Goal: Task Accomplishment & Management: Complete application form

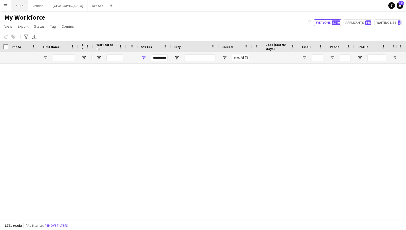
scroll to position [588, 0]
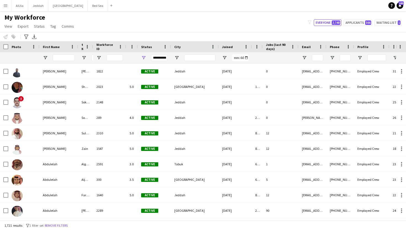
click at [8, 8] on button "Menu" at bounding box center [5, 5] width 11 height 11
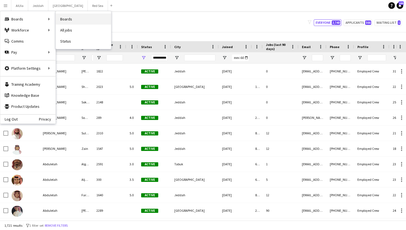
click at [65, 23] on link "Boards" at bounding box center [83, 19] width 55 height 11
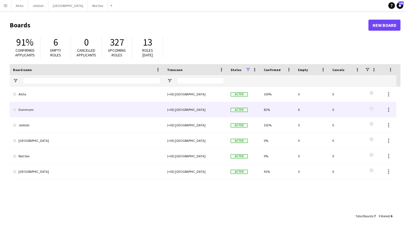
click at [42, 109] on link "Dammam" at bounding box center [87, 109] width 148 height 15
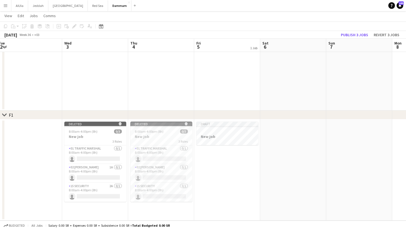
scroll to position [0, 197]
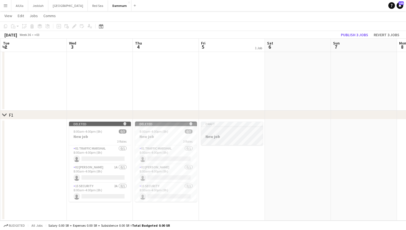
click at [231, 133] on app-job-card "Draft New job" at bounding box center [232, 133] width 62 height 23
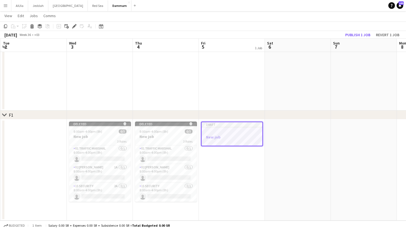
click at [231, 133] on div at bounding box center [232, 132] width 61 height 4
click at [231, 133] on app-job-card "Draft New job" at bounding box center [232, 133] width 62 height 23
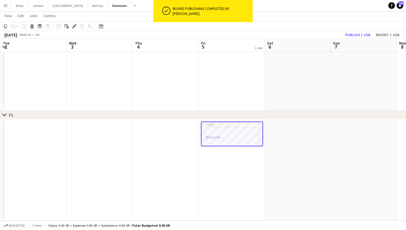
click at [231, 136] on h3 "New job" at bounding box center [232, 137] width 61 height 5
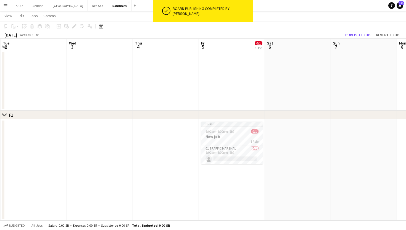
click at [179, 148] on app-date-cell at bounding box center [166, 169] width 66 height 101
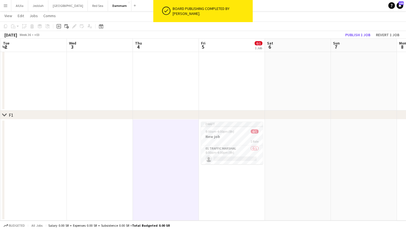
click at [188, 77] on app-date-cell at bounding box center [166, 59] width 66 height 101
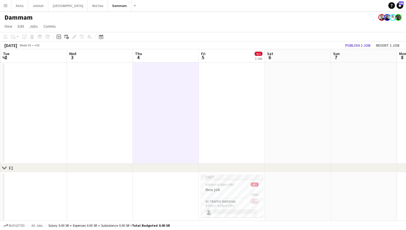
scroll to position [52, 0]
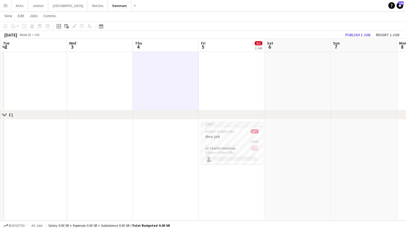
click at [167, 145] on app-date-cell at bounding box center [166, 169] width 66 height 101
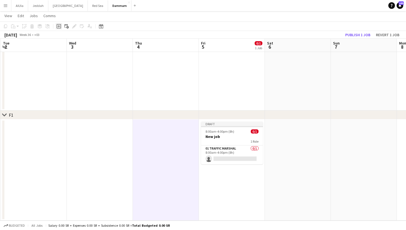
click at [58, 28] on icon "Add job" at bounding box center [59, 26] width 4 height 4
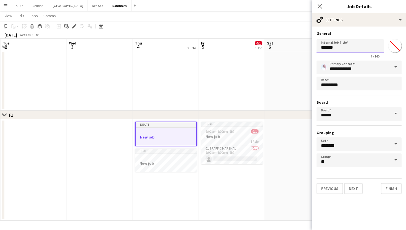
click at [344, 49] on input "*******" at bounding box center [350, 46] width 67 height 14
type input "****"
click at [344, 161] on input "**" at bounding box center [359, 160] width 85 height 14
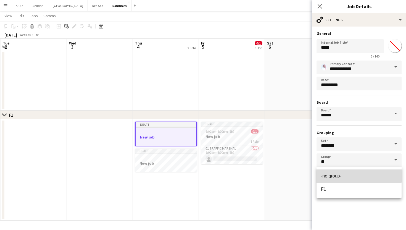
click at [339, 173] on span "-no group-" at bounding box center [331, 175] width 20 height 5
type input "**********"
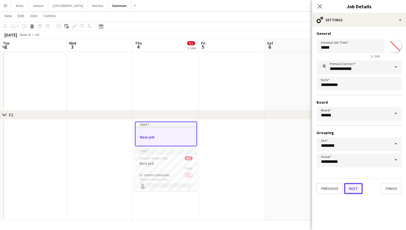
click at [353, 187] on button "Next" at bounding box center [353, 188] width 19 height 11
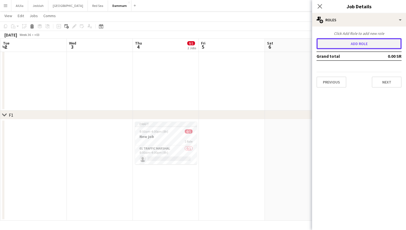
click at [352, 45] on button "Add role" at bounding box center [359, 43] width 85 height 11
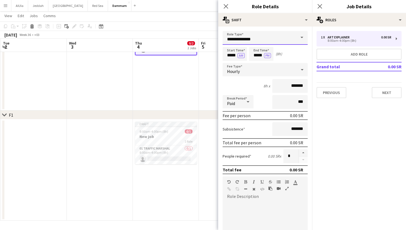
click at [285, 36] on input "**********" at bounding box center [265, 38] width 85 height 14
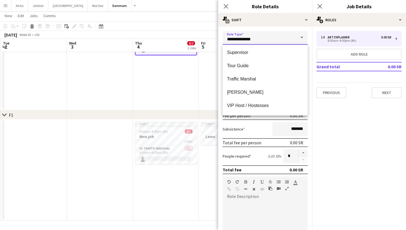
scroll to position [195, 0]
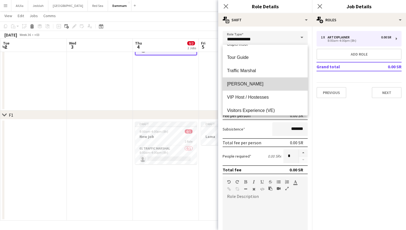
click at [255, 83] on span "[PERSON_NAME]" at bounding box center [265, 83] width 76 height 5
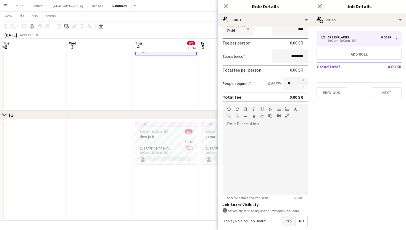
scroll to position [100, 0]
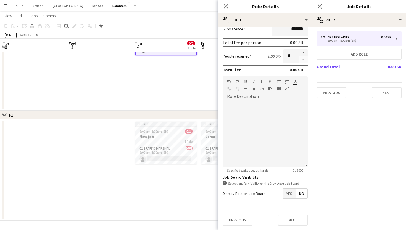
click at [300, 196] on span "No" at bounding box center [302, 193] width 12 height 10
click at [290, 194] on span "Yes" at bounding box center [289, 193] width 13 height 10
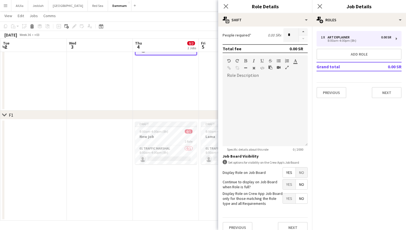
scroll to position [124, 0]
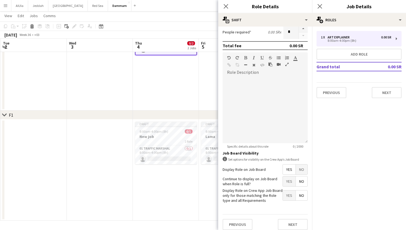
click at [289, 193] on span "Yes" at bounding box center [289, 195] width 13 height 10
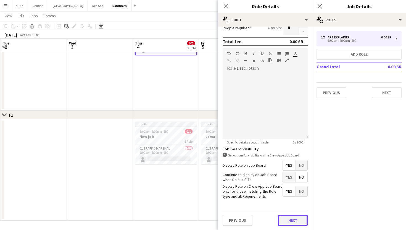
click at [294, 220] on button "Next" at bounding box center [293, 220] width 30 height 11
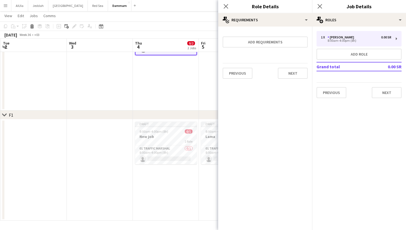
scroll to position [0, 0]
click at [294, 70] on button "Next" at bounding box center [293, 73] width 30 height 11
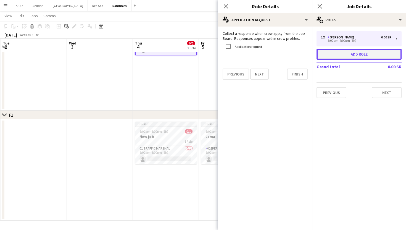
click at [343, 54] on button "Add role" at bounding box center [359, 54] width 85 height 11
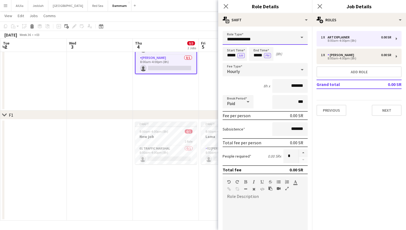
click at [258, 38] on input "**********" at bounding box center [265, 38] width 85 height 14
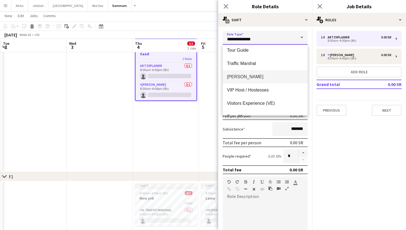
scroll to position [203, 0]
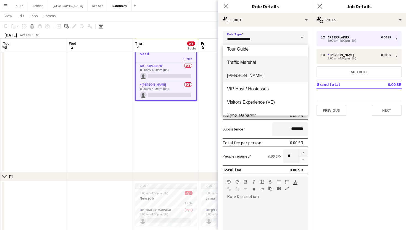
click at [253, 62] on span "Traffic Marshal" at bounding box center [265, 62] width 76 height 5
type input "**********"
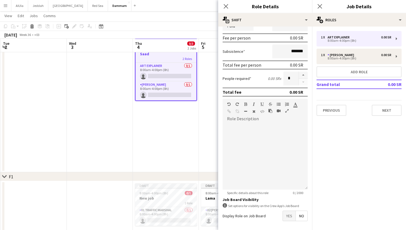
scroll to position [100, 0]
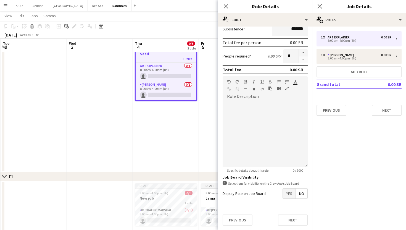
click at [304, 192] on span "No" at bounding box center [302, 193] width 12 height 10
click at [292, 192] on span "Yes" at bounding box center [289, 193] width 13 height 10
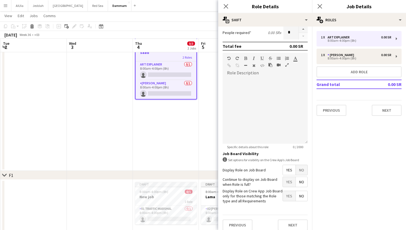
scroll to position [128, 0]
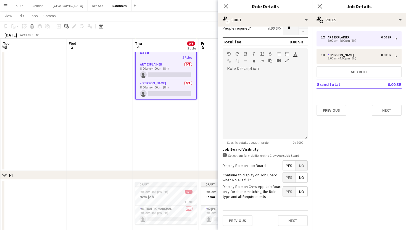
click at [289, 190] on span "Yes" at bounding box center [289, 191] width 13 height 10
click at [290, 220] on button "Next" at bounding box center [293, 220] width 30 height 11
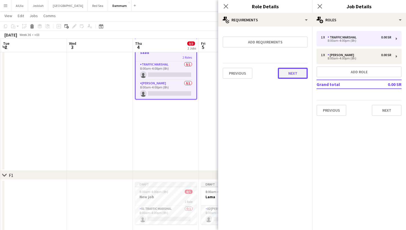
click at [292, 71] on button "Next" at bounding box center [293, 73] width 30 height 11
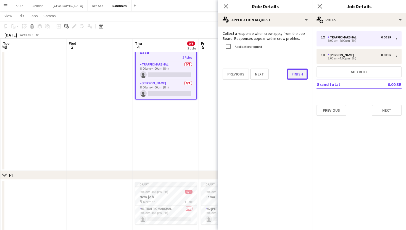
click at [296, 75] on button "Finish" at bounding box center [297, 74] width 21 height 11
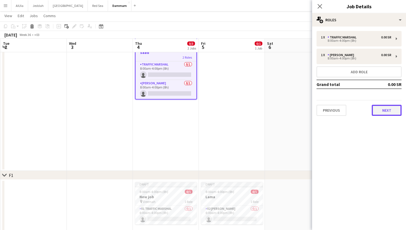
click at [385, 113] on button "Next" at bounding box center [387, 110] width 30 height 11
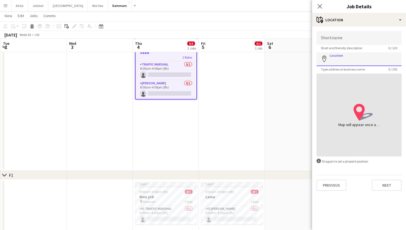
click at [349, 56] on input "Location" at bounding box center [359, 59] width 85 height 14
type input "*"
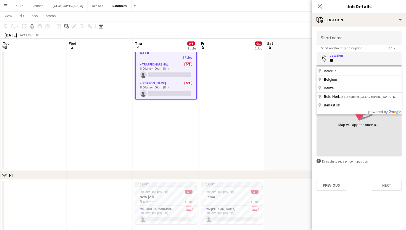
type input "*"
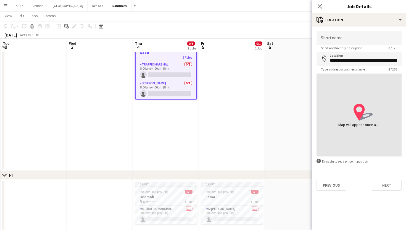
type input "**********"
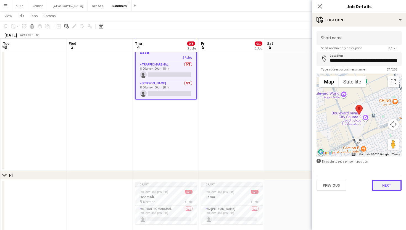
click at [379, 185] on button "Next" at bounding box center [387, 185] width 30 height 11
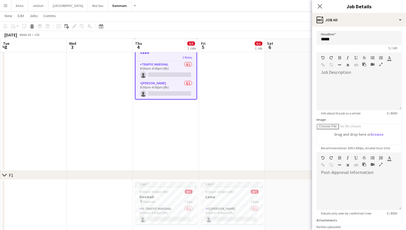
scroll to position [43, 0]
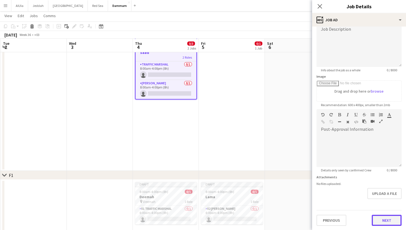
click at [387, 224] on button "Next" at bounding box center [387, 220] width 30 height 11
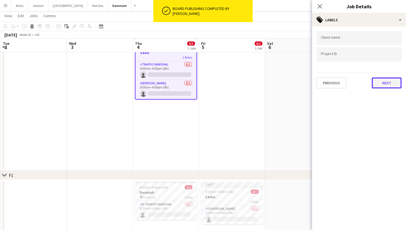
click at [380, 83] on button "Next" at bounding box center [387, 82] width 30 height 11
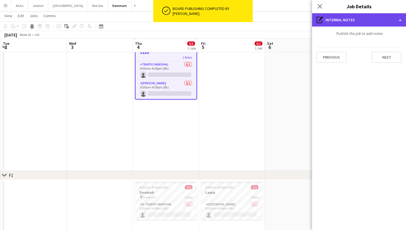
click at [354, 23] on div "pen-write Internal notes" at bounding box center [359, 19] width 94 height 13
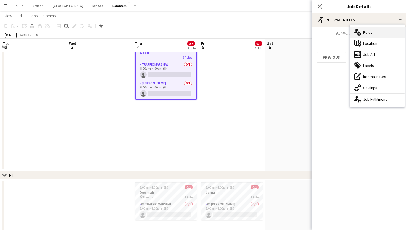
click at [368, 33] on div "multiple-users-add Roles" at bounding box center [377, 32] width 55 height 11
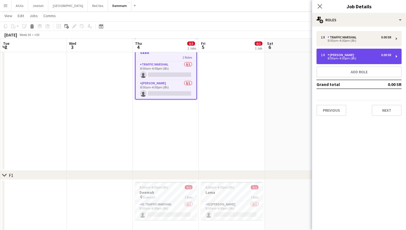
click at [365, 57] on div "8:00am-4:00pm (8h)" at bounding box center [356, 58] width 70 height 3
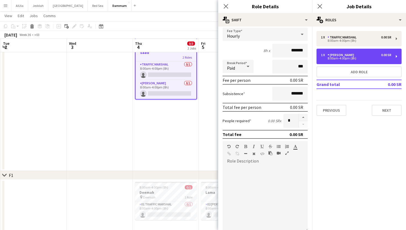
scroll to position [128, 0]
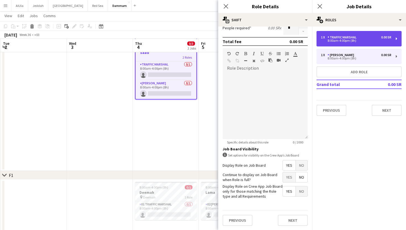
click at [338, 38] on div "Traffic Marshal" at bounding box center [343, 37] width 31 height 4
type input "**********"
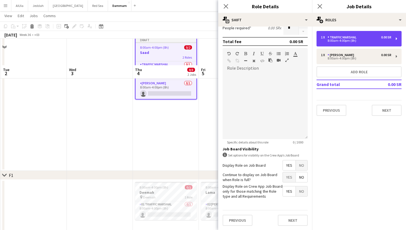
scroll to position [87, 0]
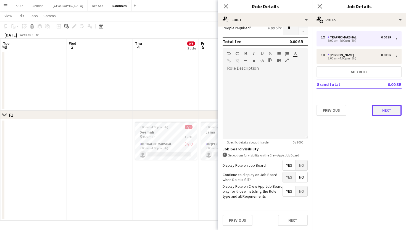
click at [383, 110] on button "Next" at bounding box center [387, 110] width 30 height 11
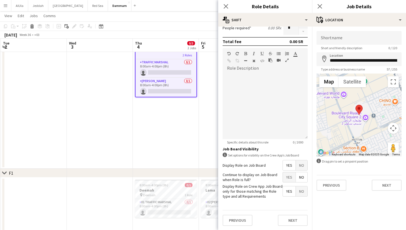
scroll to position [0, 0]
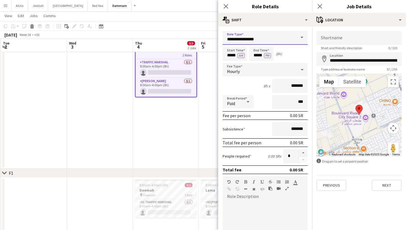
click at [242, 39] on input "**********" at bounding box center [265, 38] width 85 height 14
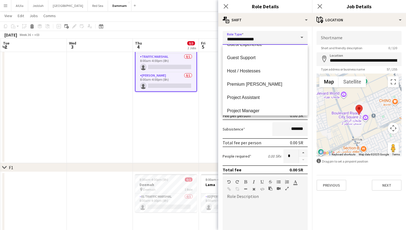
scroll to position [64, 0]
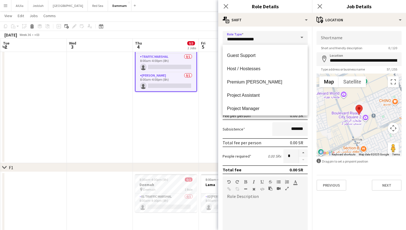
click at [180, 109] on app-date-cell "Draft 8:00am-4:00pm (8h) 0/2 Saad 2 Roles Traffic Marshal 0/1 8:00am-4:00pm (8h…" at bounding box center [166, 95] width 66 height 136
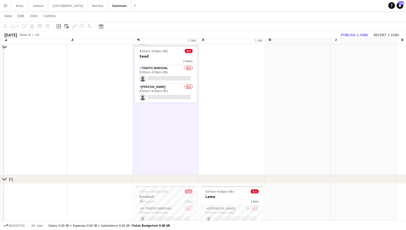
scroll to position [11, 0]
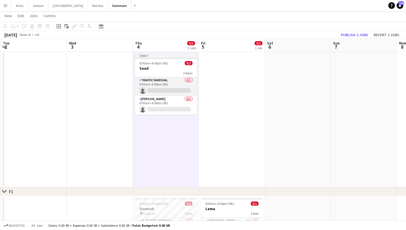
click at [161, 83] on app-card-role "Traffic Marshal 0/1 8:00am-4:00pm (8h) single-neutral-actions" at bounding box center [166, 86] width 62 height 19
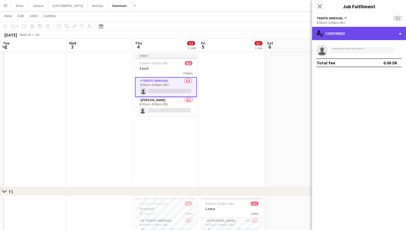
click at [340, 33] on div "single-neutral-actions-check-2 Confirmed" at bounding box center [359, 33] width 94 height 13
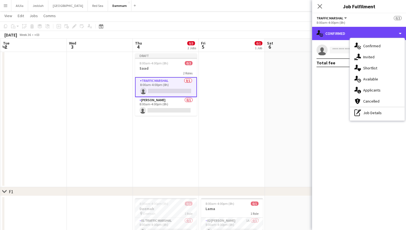
scroll to position [7, 0]
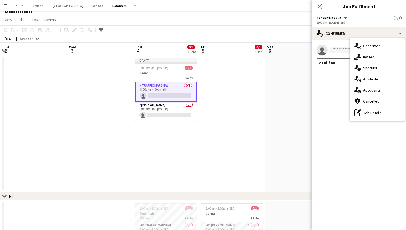
click at [228, 82] on app-date-cell at bounding box center [232, 124] width 66 height 136
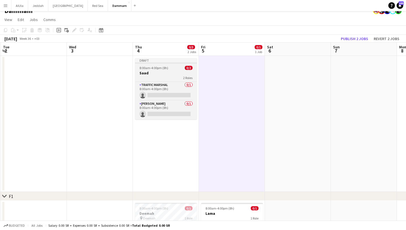
click at [155, 65] on app-job-card "Draft 8:00am-4:00pm (8h) 0/2 Saad 2 Roles Traffic Marshal 0/1 8:00am-4:00pm (8h…" at bounding box center [166, 88] width 62 height 61
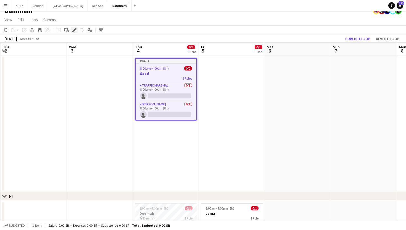
click at [73, 30] on icon at bounding box center [74, 30] width 3 height 3
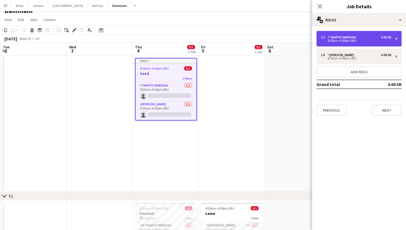
click at [364, 34] on div "1 x Traffic Marshal 0.00 SR 8:00am-4:00pm (8h)" at bounding box center [359, 38] width 85 height 15
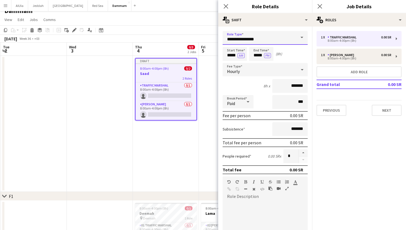
click at [257, 32] on input "**********" at bounding box center [265, 38] width 85 height 14
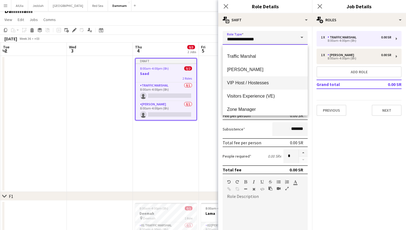
scroll to position [212, 0]
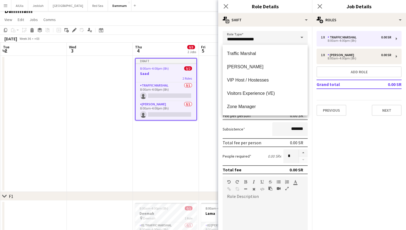
click at [196, 154] on app-date-cell "Draft 8:00am-4:00pm (8h) 0/2 Saad 2 Roles Traffic Marshal 0/1 8:00am-4:00pm (8h…" at bounding box center [166, 124] width 66 height 136
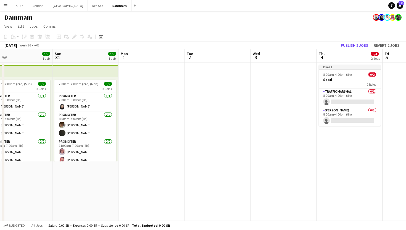
scroll to position [0, 147]
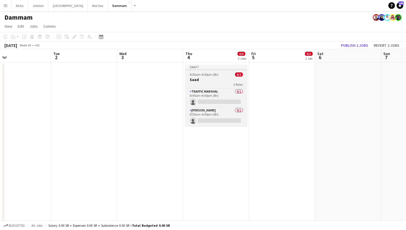
click at [221, 65] on div "Draft" at bounding box center [216, 67] width 62 height 4
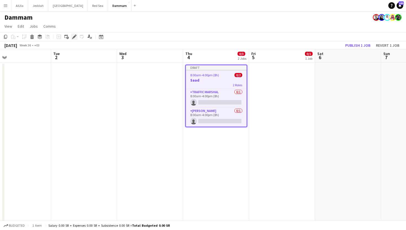
click at [72, 38] on icon "Edit" at bounding box center [74, 37] width 4 height 4
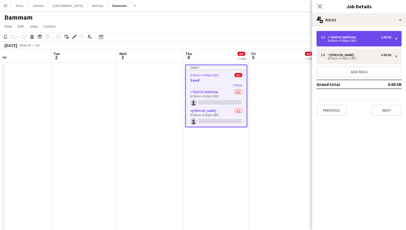
click at [331, 39] on div "8:00am-4:00pm (8h)" at bounding box center [356, 40] width 70 height 3
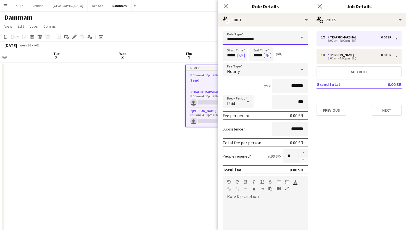
click at [278, 43] on input "**********" at bounding box center [265, 38] width 85 height 14
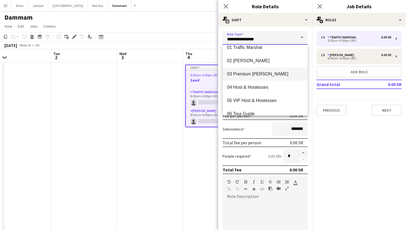
scroll to position [3, 0]
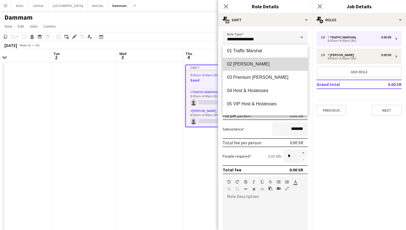
click at [269, 57] on mat-option "02 [PERSON_NAME]" at bounding box center [265, 63] width 85 height 13
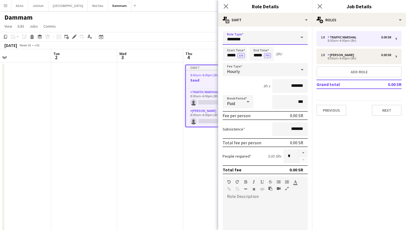
click at [271, 43] on input "********" at bounding box center [265, 38] width 85 height 14
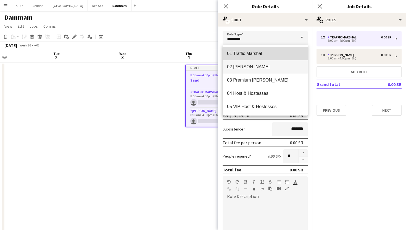
click at [256, 56] on span "01 Traffic Marshal" at bounding box center [265, 53] width 76 height 5
type input "**********"
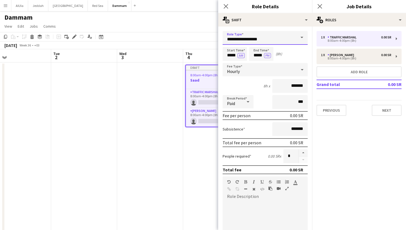
scroll to position [128, 0]
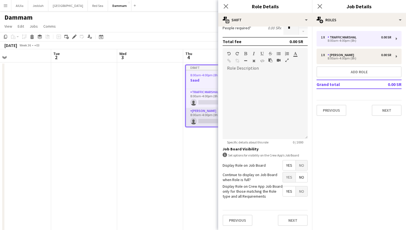
click at [201, 122] on app-card-role "Usher 0/1 8:00am-4:00pm (8h) single-neutral-actions" at bounding box center [216, 117] width 61 height 19
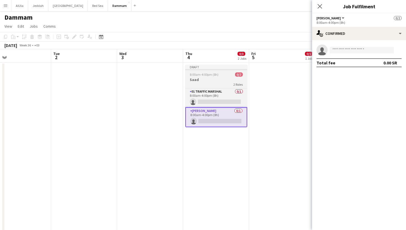
click at [223, 71] on app-job-card "Draft 8:00am-4:00pm (8h) 0/2 Saad 2 Roles 01 Traffic Marshal 0/1 8:00am-4:00pm …" at bounding box center [216, 96] width 62 height 62
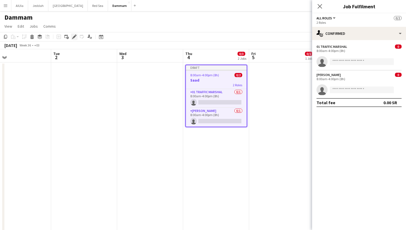
click at [73, 38] on icon at bounding box center [74, 36] width 3 height 3
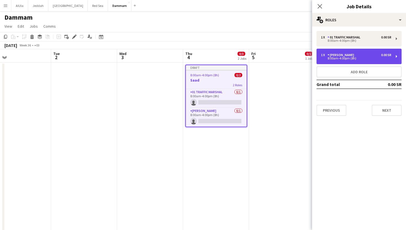
click at [351, 56] on div "1 x Usher 0.00 SR" at bounding box center [356, 55] width 70 height 4
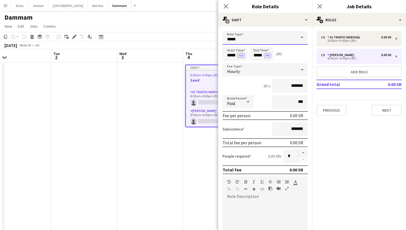
click at [258, 41] on input "*****" at bounding box center [265, 38] width 85 height 14
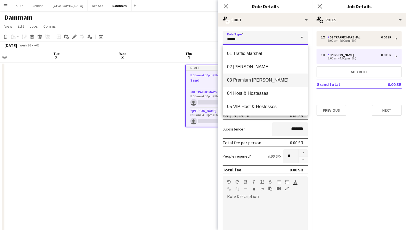
scroll to position [4, 0]
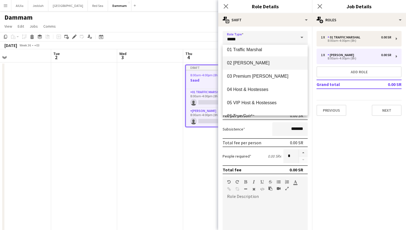
click at [257, 66] on mat-option "02 [PERSON_NAME]" at bounding box center [265, 62] width 85 height 13
type input "********"
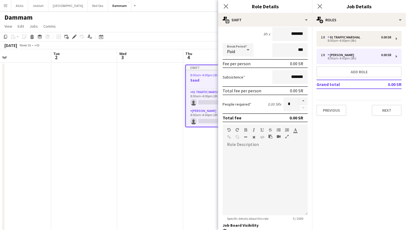
scroll to position [128, 0]
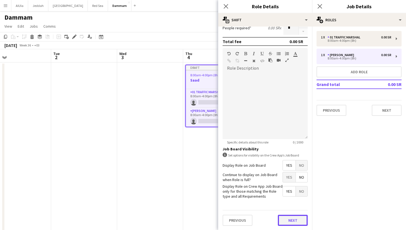
click at [290, 216] on button "Next" at bounding box center [293, 220] width 30 height 11
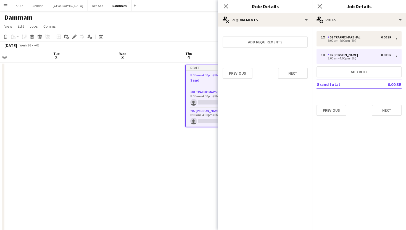
scroll to position [0, 0]
click at [210, 173] on app-date-cell "Draft 8:00am-4:00pm (8h) 0/2 Saad 2 Roles 01 Traffic Marshal 0/1 8:00am-4:00pm …" at bounding box center [216, 158] width 66 height 193
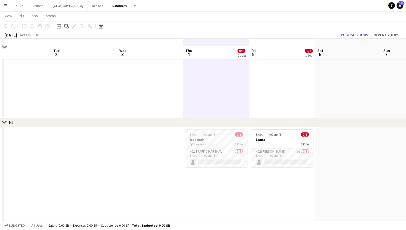
scroll to position [144, 0]
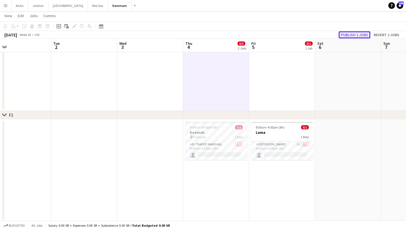
click at [348, 35] on button "Publish 2 jobs" at bounding box center [355, 34] width 32 height 7
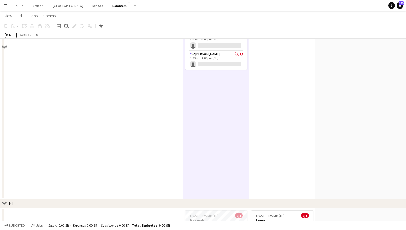
scroll to position [0, 0]
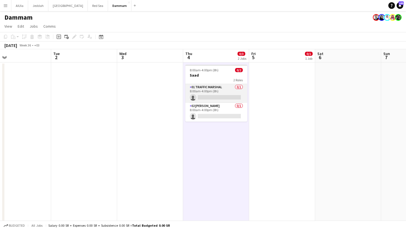
click at [222, 94] on app-card-role "01 Traffic Marshal 0/1 8:00am-4:00pm (8h) single-neutral-actions" at bounding box center [216, 93] width 62 height 19
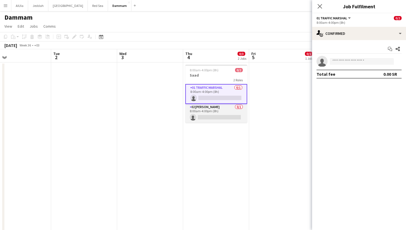
click at [212, 107] on app-card-role "02 Usher 0/1 8:00am-4:00pm (8h) single-neutral-actions" at bounding box center [216, 113] width 62 height 19
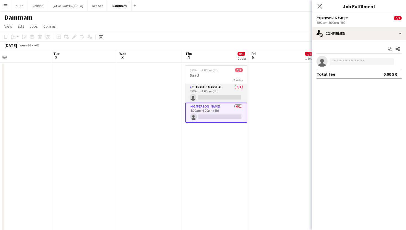
click at [218, 89] on app-card-role "01 Traffic Marshal 0/1 8:00am-4:00pm (8h) single-neutral-actions" at bounding box center [216, 93] width 62 height 19
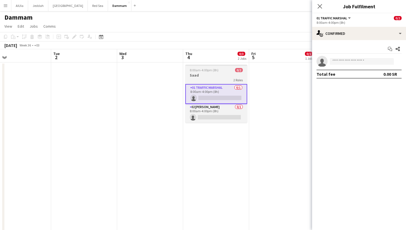
click at [214, 76] on h3 "Saad" at bounding box center [216, 75] width 62 height 5
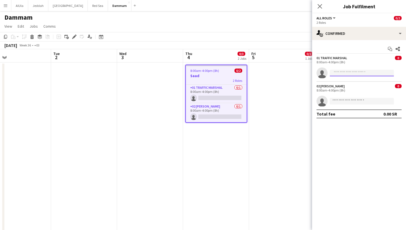
click at [359, 72] on input at bounding box center [362, 73] width 64 height 7
click at [337, 67] on app-invite-slot "single-neutral-actions" at bounding box center [359, 72] width 94 height 11
click at [317, 72] on icon "single-neutral-actions" at bounding box center [322, 74] width 11 height 12
click at [341, 74] on input at bounding box center [362, 73] width 64 height 7
click at [342, 60] on div "8:00am-4:00pm (8h)" at bounding box center [359, 62] width 85 height 4
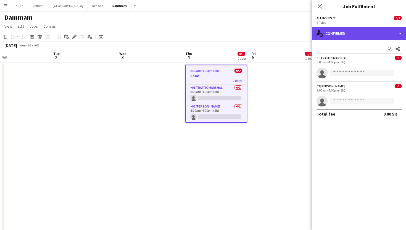
click at [359, 36] on div "single-neutral-actions-check-2 Confirmed" at bounding box center [359, 33] width 94 height 13
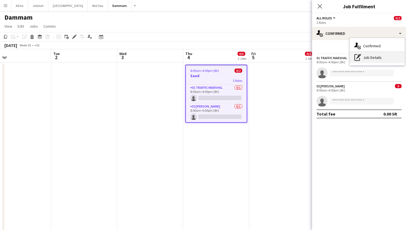
click at [359, 58] on icon at bounding box center [357, 57] width 6 height 7
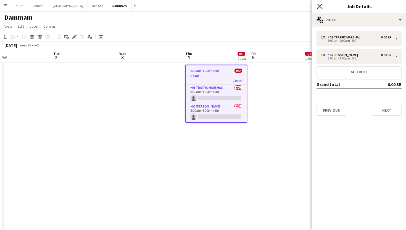
click at [320, 4] on icon "Close pop-in" at bounding box center [319, 6] width 5 height 5
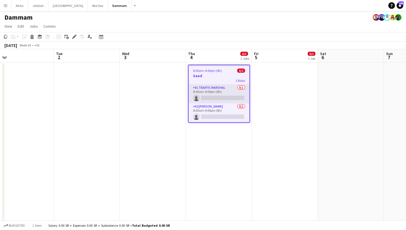
click at [217, 101] on app-card-role "01 Traffic Marshal 0/1 8:00am-4:00pm (8h) single-neutral-actions" at bounding box center [219, 94] width 61 height 19
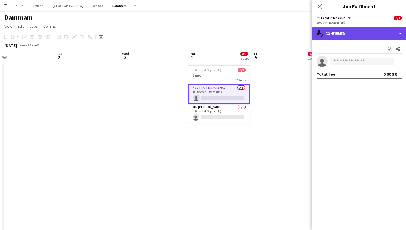
click at [340, 32] on div "single-neutral-actions-check-2 Confirmed" at bounding box center [359, 33] width 94 height 13
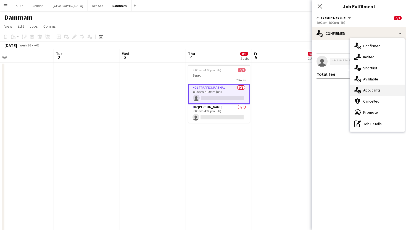
click at [367, 89] on div "single-neutral-actions-information Applicants" at bounding box center [377, 90] width 55 height 11
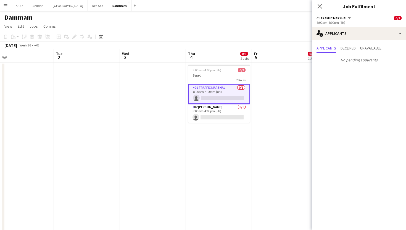
click at [344, 44] on div "Applicants Declined Unavailable No pending applicants" at bounding box center [359, 54] width 94 height 29
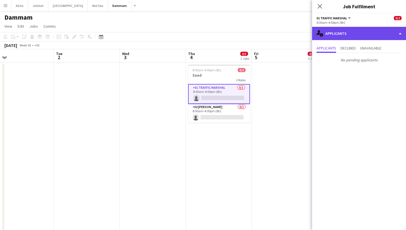
click at [341, 34] on div "single-neutral-actions-information Applicants" at bounding box center [359, 33] width 94 height 13
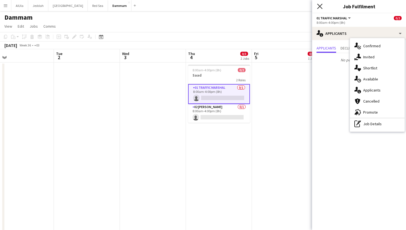
click at [322, 5] on icon "Close pop-in" at bounding box center [319, 6] width 5 height 5
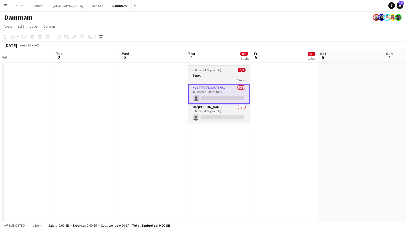
click at [216, 73] on h3 "Saad" at bounding box center [219, 75] width 62 height 5
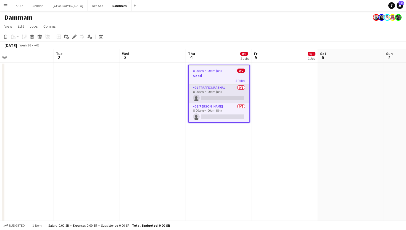
click at [223, 94] on app-card-role "01 Traffic Marshal 0/1 8:00am-4:00pm (8h) single-neutral-actions" at bounding box center [219, 94] width 61 height 19
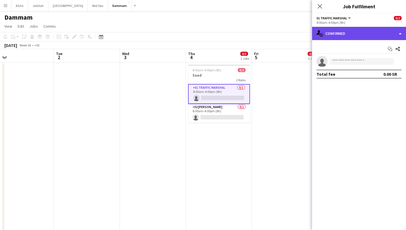
click at [340, 32] on div "single-neutral-actions-check-2 Confirmed" at bounding box center [359, 33] width 94 height 13
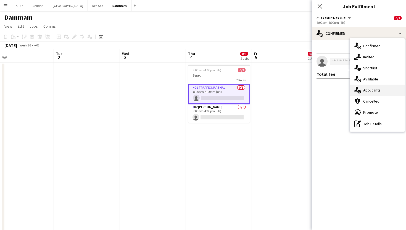
click at [365, 92] on div "single-neutral-actions-information Applicants" at bounding box center [377, 90] width 55 height 11
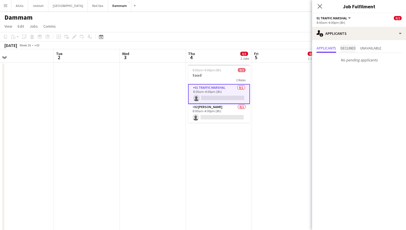
click at [346, 51] on span "Declined" at bounding box center [348, 48] width 15 height 8
click at [376, 50] on span "Unavailable" at bounding box center [370, 48] width 21 height 4
click at [322, 48] on span "Applicants" at bounding box center [327, 48] width 20 height 4
click at [347, 17] on button "01 Traffic Marshal" at bounding box center [334, 18] width 35 height 4
click at [344, 27] on li "All roles" at bounding box center [335, 27] width 28 height 5
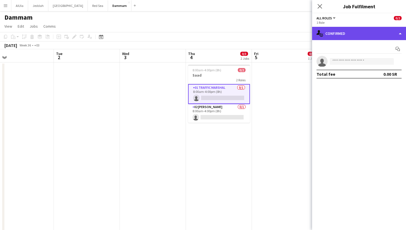
click at [351, 33] on div "single-neutral-actions-check-2 Confirmed" at bounding box center [359, 33] width 94 height 13
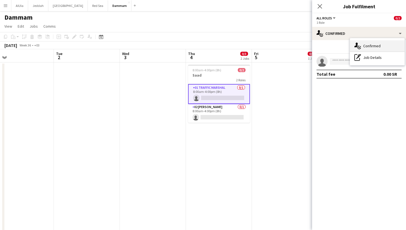
click at [355, 47] on icon "single-neutral-actions-check-2" at bounding box center [357, 46] width 7 height 7
click at [322, 7] on icon "Close pop-in" at bounding box center [319, 6] width 5 height 5
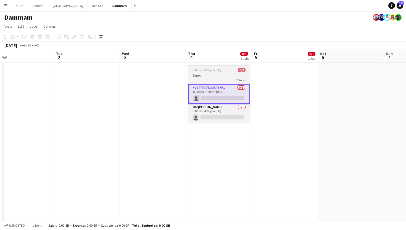
click at [228, 73] on h3 "Saad" at bounding box center [219, 75] width 62 height 5
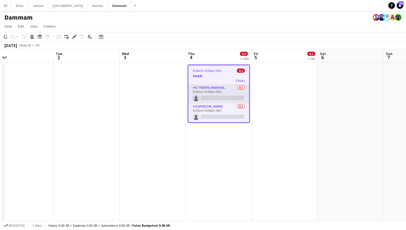
click at [218, 99] on app-card-role "01 Traffic Marshal 0/1 8:00am-4:00pm (8h) single-neutral-actions" at bounding box center [218, 94] width 61 height 19
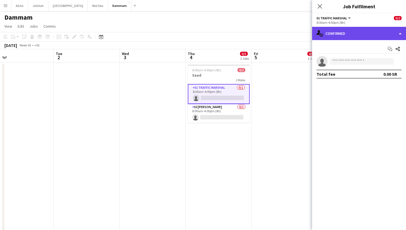
click at [355, 36] on div "single-neutral-actions-check-2 Confirmed" at bounding box center [359, 33] width 94 height 13
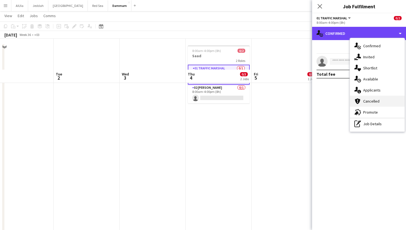
scroll to position [0, 0]
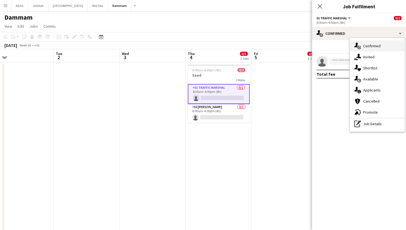
click at [367, 46] on div "single-neutral-actions-check-2 Confirmed" at bounding box center [377, 45] width 55 height 11
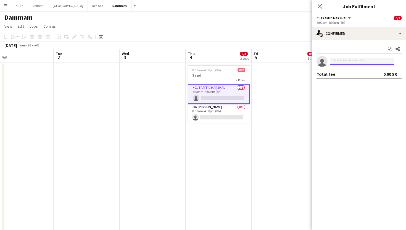
click at [353, 62] on input at bounding box center [362, 61] width 64 height 7
click at [325, 63] on icon "single-neutral-actions" at bounding box center [322, 62] width 11 height 12
click at [391, 48] on icon "Start chat" at bounding box center [390, 49] width 4 height 4
click at [399, 50] on icon at bounding box center [398, 49] width 4 height 4
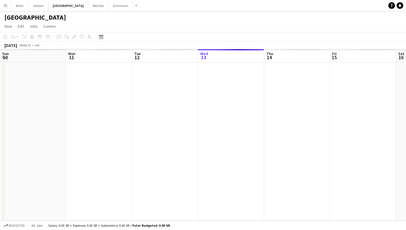
scroll to position [0, 132]
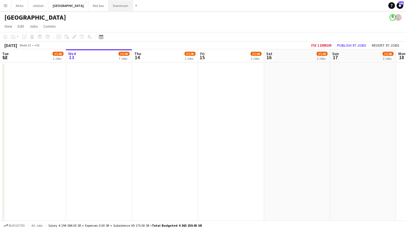
click at [109, 4] on button "Dammam Close" at bounding box center [121, 5] width 24 height 11
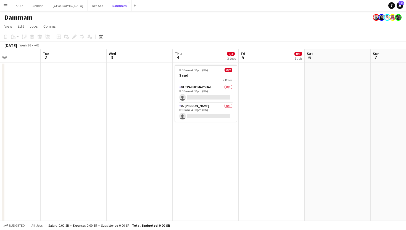
scroll to position [0, 161]
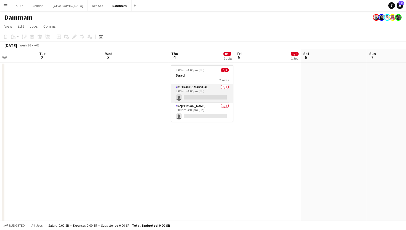
click at [205, 88] on app-card-role "01 Traffic Marshal 0/1 8:00am-4:00pm (8h) single-neutral-actions" at bounding box center [202, 93] width 62 height 19
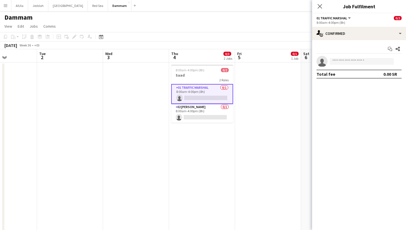
click at [324, 63] on icon "single-neutral-actions" at bounding box center [322, 62] width 11 height 12
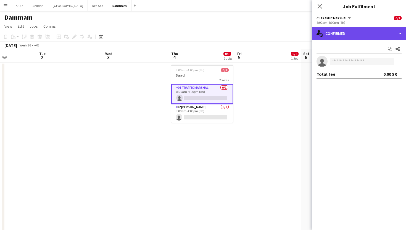
click at [348, 34] on div "single-neutral-actions-check-2 Confirmed" at bounding box center [359, 33] width 94 height 13
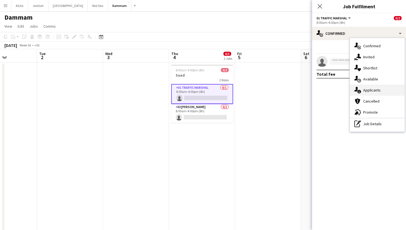
click at [372, 91] on div "single-neutral-actions-information Applicants" at bounding box center [377, 90] width 55 height 11
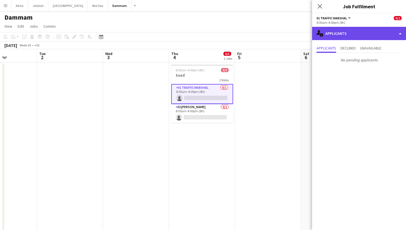
click at [330, 32] on div "single-neutral-actions-information Applicants" at bounding box center [359, 33] width 94 height 13
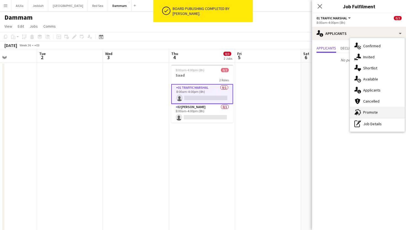
click at [368, 112] on div "advertising-megaphone Promote" at bounding box center [377, 112] width 55 height 11
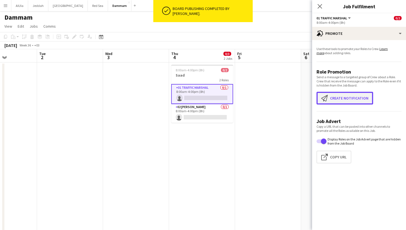
click at [351, 98] on button "Create notification Create notification" at bounding box center [345, 98] width 57 height 13
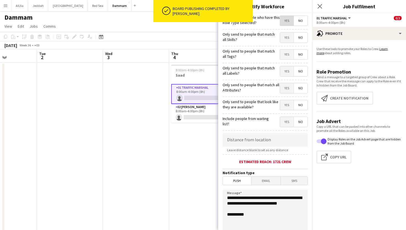
click at [287, 21] on span "Yes" at bounding box center [287, 21] width 14 height 10
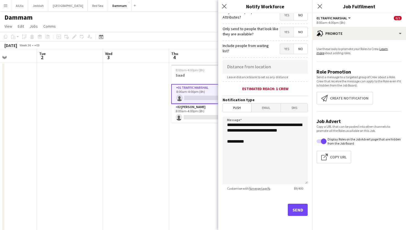
scroll to position [75, 0]
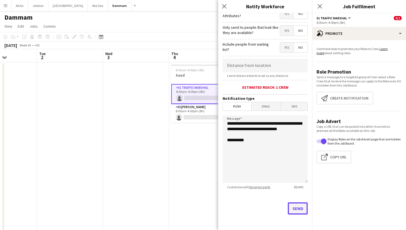
click at [297, 209] on button "Send" at bounding box center [298, 208] width 20 height 12
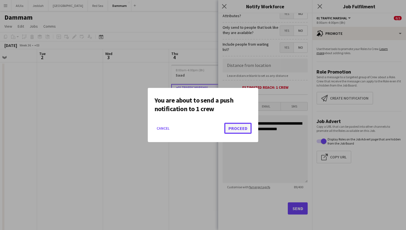
click at [236, 127] on button "Proceed" at bounding box center [237, 128] width 27 height 11
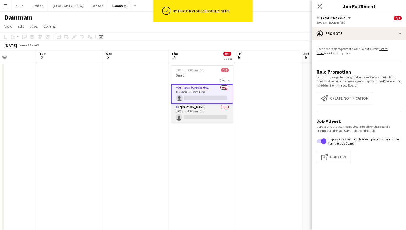
click at [206, 115] on app-card-role "02 Usher 0/1 8:00am-4:00pm (8h) single-neutral-actions" at bounding box center [202, 113] width 62 height 19
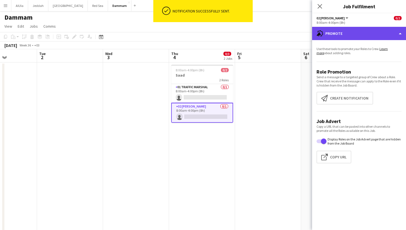
click at [349, 35] on div "advertising-megaphone Promote" at bounding box center [359, 33] width 94 height 13
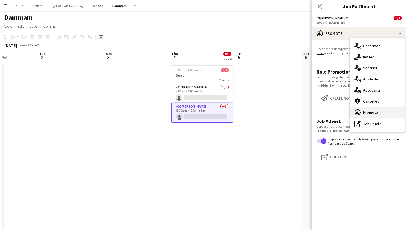
click at [368, 111] on div "advertising-megaphone Promote" at bounding box center [377, 112] width 55 height 11
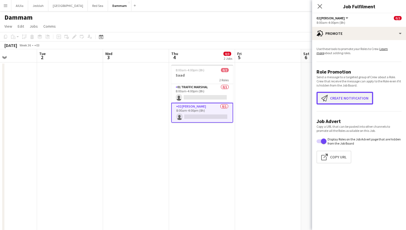
click at [349, 97] on button "Create notification Create notification" at bounding box center [345, 98] width 57 height 13
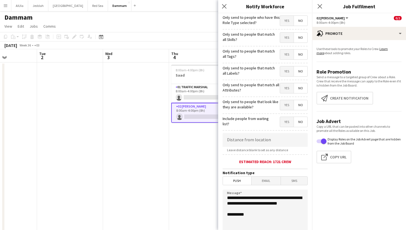
click at [289, 20] on span "Yes" at bounding box center [287, 21] width 14 height 10
click at [299, 20] on span "No" at bounding box center [301, 21] width 14 height 10
click at [289, 20] on span "Yes" at bounding box center [287, 21] width 14 height 10
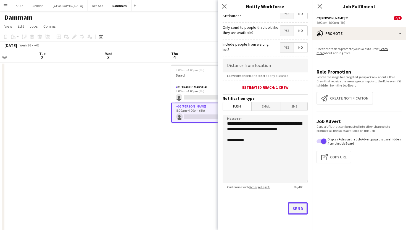
click at [300, 208] on button "Send" at bounding box center [298, 208] width 20 height 12
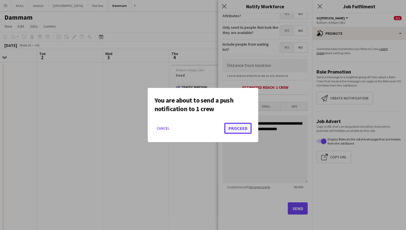
click at [243, 130] on button "Proceed" at bounding box center [237, 128] width 27 height 11
